Goal: Register for event/course

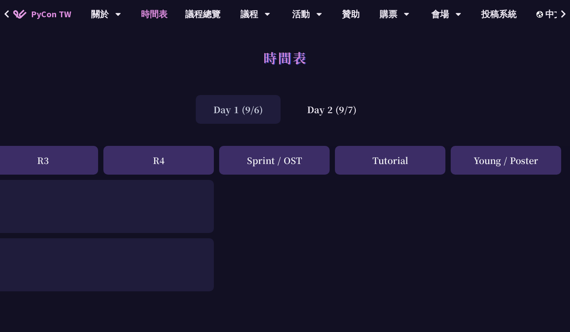
scroll to position [6, 369]
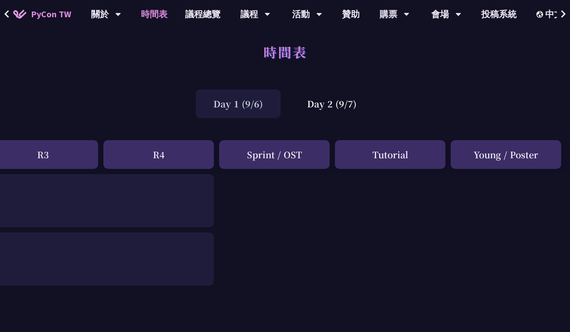
click at [483, 157] on div "Young / Poster" at bounding box center [506, 154] width 110 height 29
copy div "Young"
click at [251, 157] on div "Sprint / OST" at bounding box center [274, 154] width 110 height 29
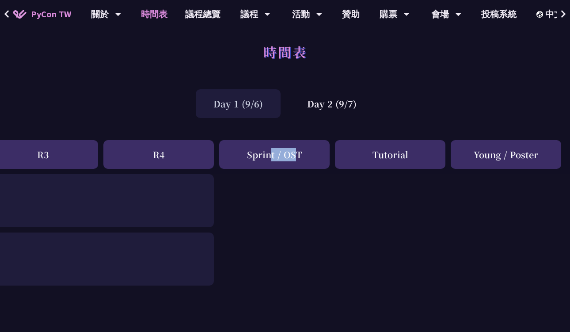
click at [251, 157] on div "Sprint / OST" at bounding box center [274, 154] width 110 height 29
copy div "Sprint"
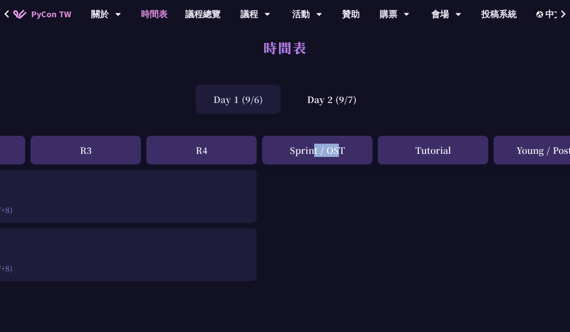
scroll to position [10, 321]
